Goal: Find specific page/section: Find specific page/section

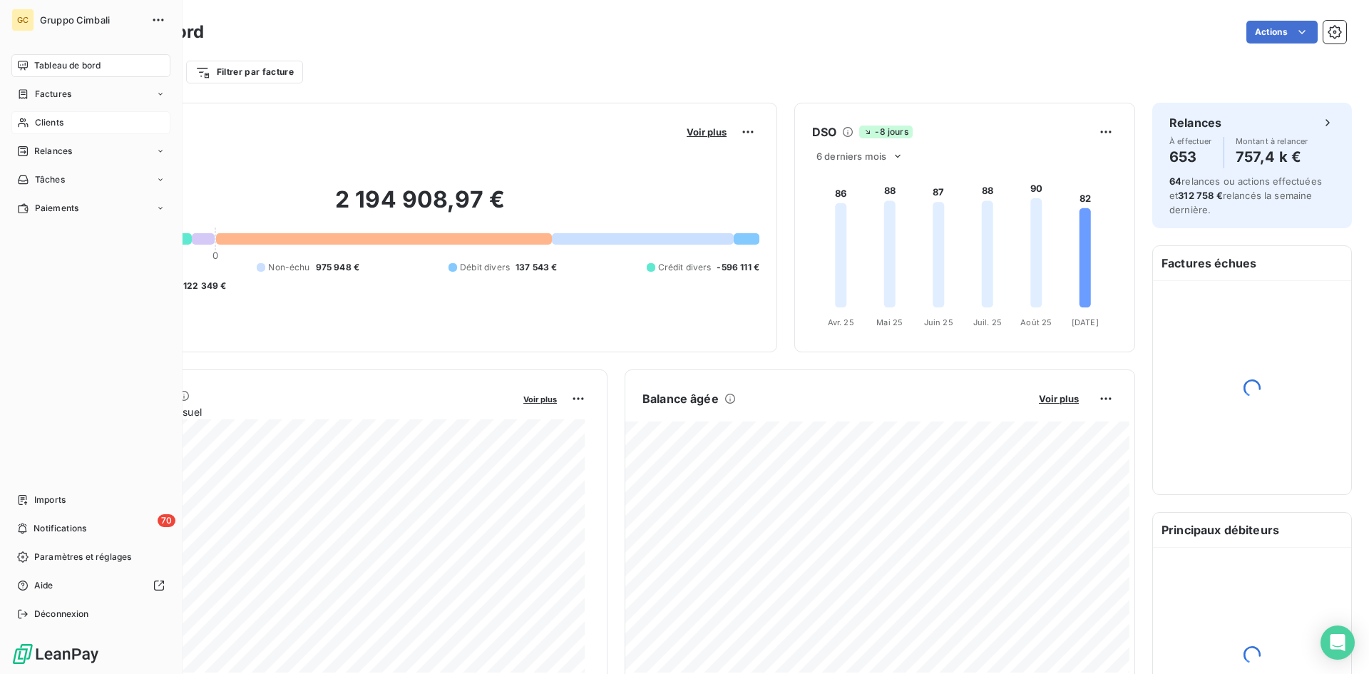
click at [44, 127] on span "Clients" at bounding box center [49, 122] width 29 height 13
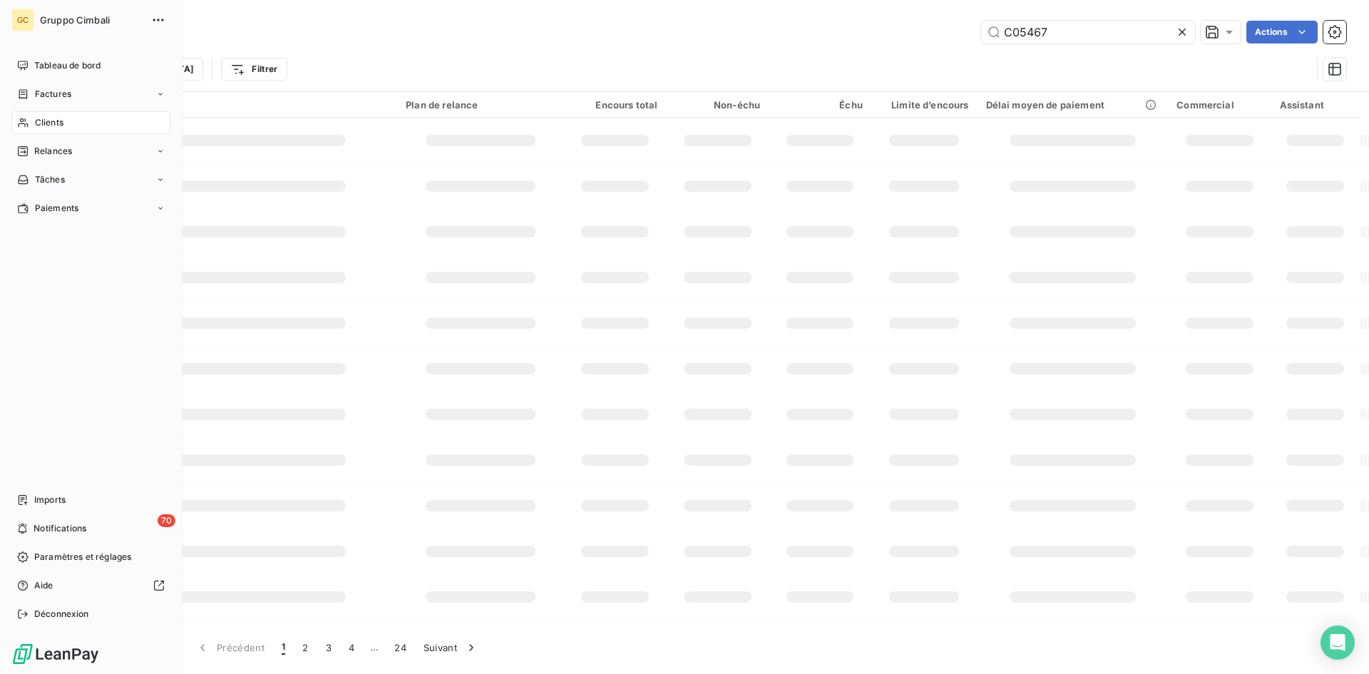
type input "C05467"
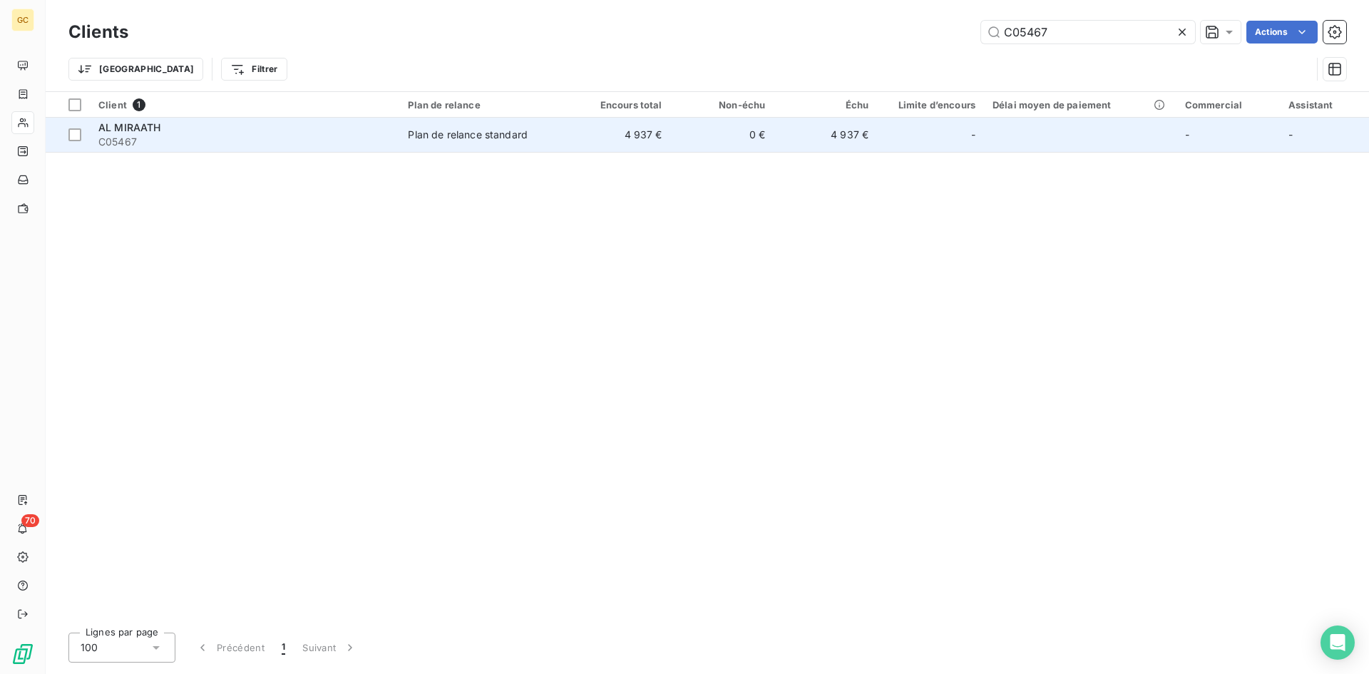
click at [137, 126] on span "AL MIRAATH" at bounding box center [129, 127] width 63 height 12
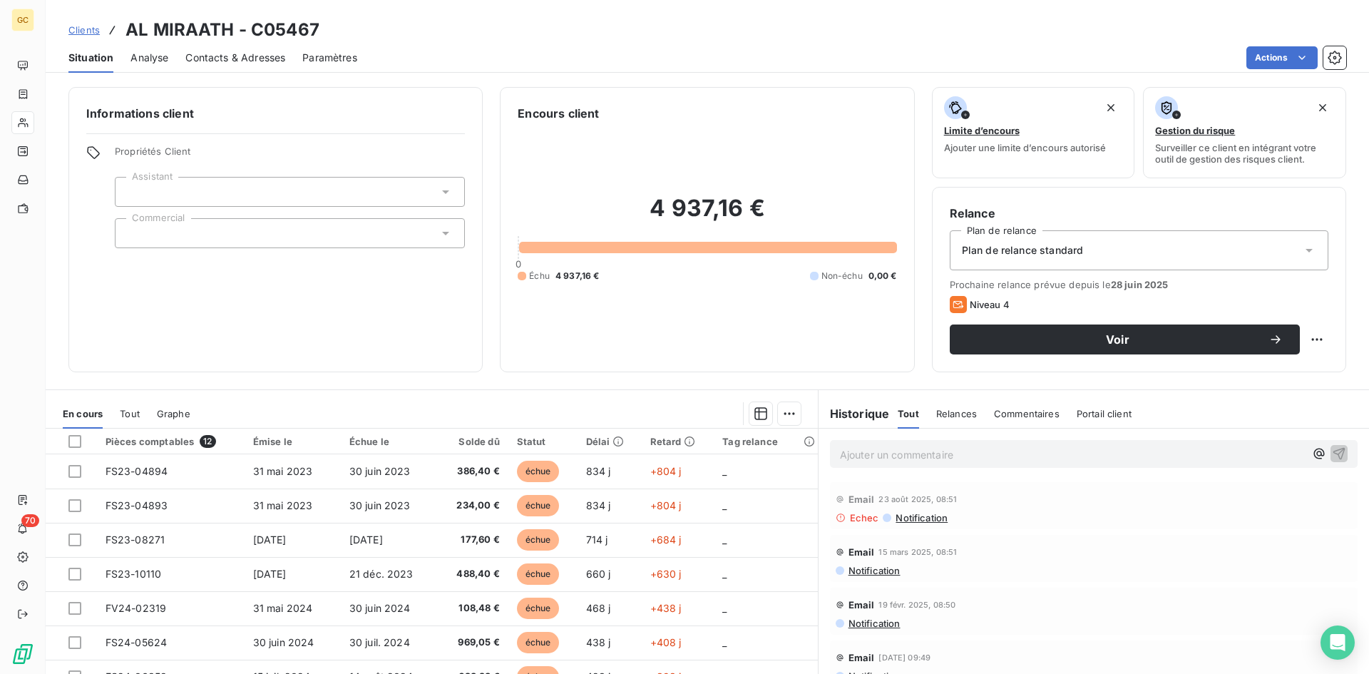
click at [217, 56] on span "Contacts & Adresses" at bounding box center [235, 58] width 100 height 14
